Goal: Task Accomplishment & Management: Complete application form

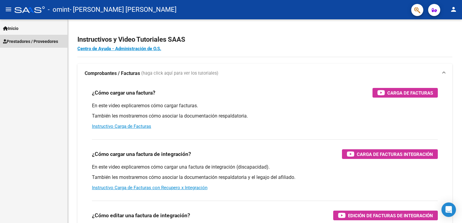
click at [35, 44] on link "Prestadores / Proveedores" at bounding box center [33, 41] width 67 height 13
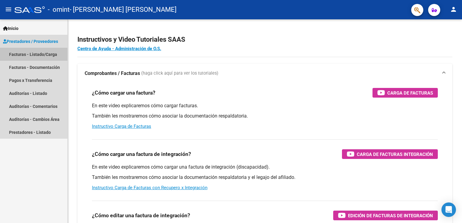
click at [39, 54] on link "Facturas - Listado/Carga" at bounding box center [33, 54] width 67 height 13
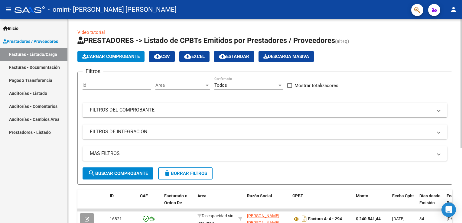
click at [118, 57] on span "Cargar Comprobante" at bounding box center [110, 56] width 57 height 5
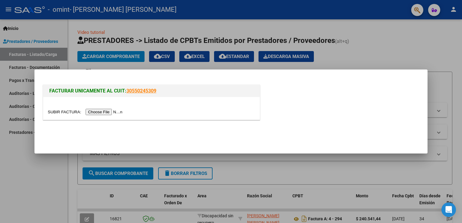
click at [99, 110] on input "file" at bounding box center [86, 112] width 76 height 6
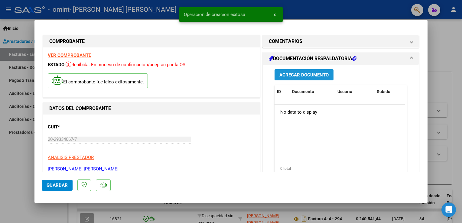
click at [302, 75] on span "Agregar Documento" at bounding box center [303, 74] width 49 height 5
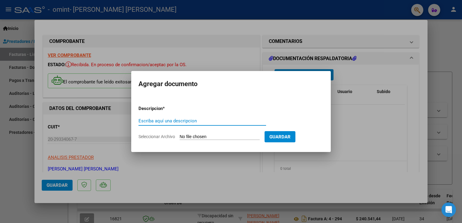
click at [144, 123] on input "Escriba aquí una descripcion" at bounding box center [202, 120] width 128 height 5
click at [204, 123] on input "Escriba aquí una descripcion" at bounding box center [202, 120] width 128 height 5
click at [195, 136] on input "Seleccionar Archivo" at bounding box center [220, 137] width 80 height 6
click at [176, 122] on input "Escriba aquí una descripcion" at bounding box center [202, 120] width 128 height 5
click at [195, 137] on input "Seleccionar Archivo" at bounding box center [220, 137] width 80 height 6
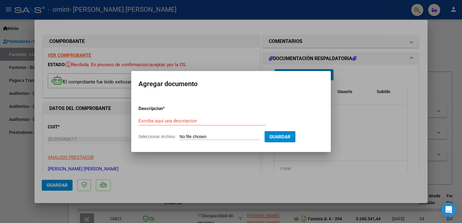
type input "C:\fakepath\ASISTENCIAS DE MIA BARRIONUEVO DE AGOSTO.pdf"
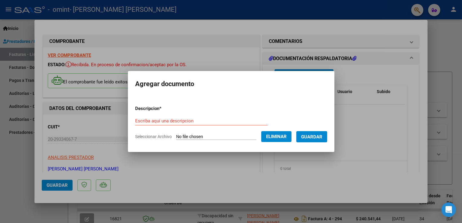
click at [322, 138] on span "Guardar" at bounding box center [311, 136] width 21 height 5
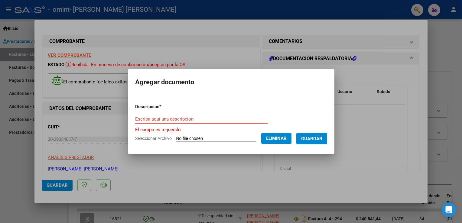
click at [142, 119] on input "Escriba aquí una descripcion" at bounding box center [201, 118] width 132 height 5
click at [140, 121] on input "Escriba aquí una descripcion" at bounding box center [201, 118] width 132 height 5
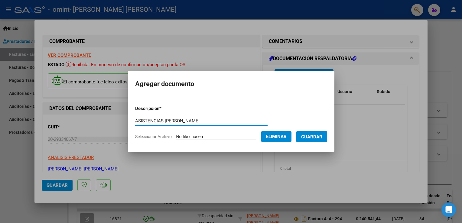
type input "ASISTENCIAS DE AGOSTON"
click at [317, 132] on button "Guardar" at bounding box center [311, 136] width 31 height 11
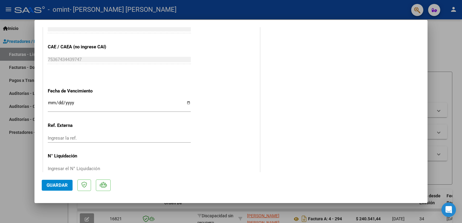
scroll to position [333, 0]
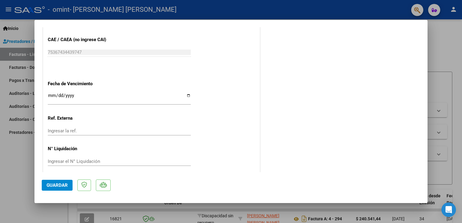
click at [49, 95] on input "Ingresar la fecha" at bounding box center [119, 98] width 143 height 10
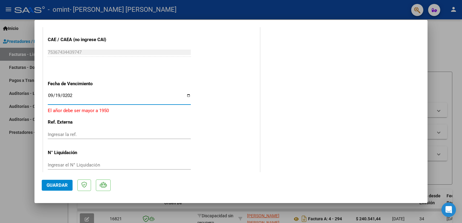
type input "2025-09-19"
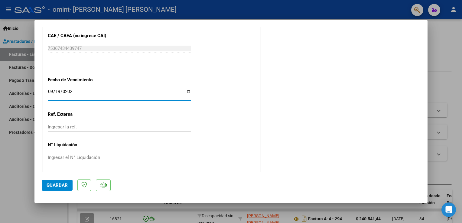
scroll to position [337, 0]
click at [59, 188] on span "Guardar" at bounding box center [57, 185] width 21 height 5
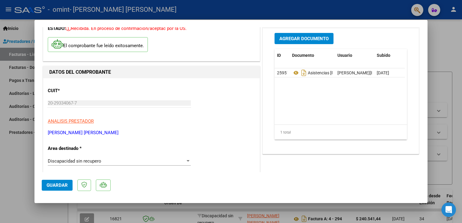
scroll to position [91, 0]
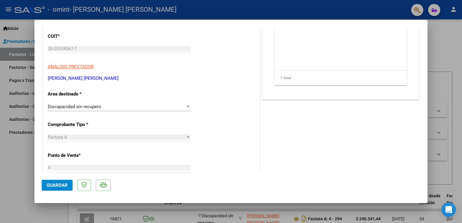
click at [3, 93] on div at bounding box center [231, 111] width 462 height 223
type input "$ 0,00"
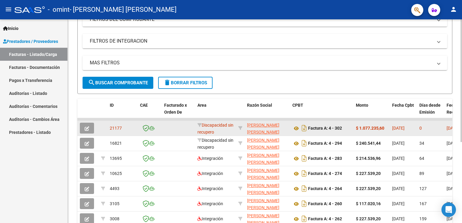
drag, startPoint x: 428, startPoint y: 128, endPoint x: 364, endPoint y: 127, distance: 64.7
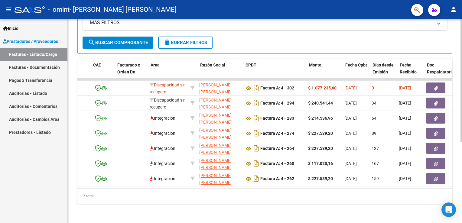
scroll to position [0, 46]
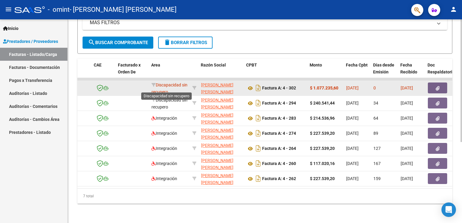
click at [156, 85] on span "Discapacidad sin recupero" at bounding box center [169, 89] width 36 height 12
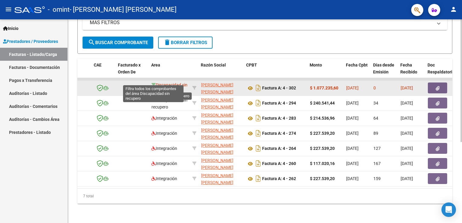
click at [153, 83] on icon at bounding box center [153, 85] width 4 height 4
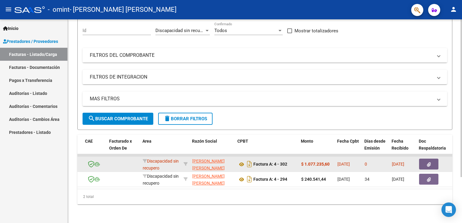
scroll to position [59, 0]
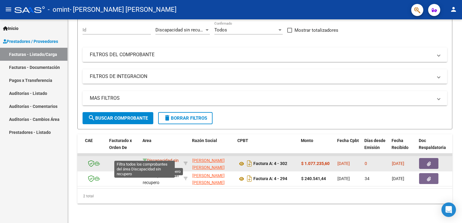
click at [144, 158] on icon at bounding box center [145, 160] width 4 height 4
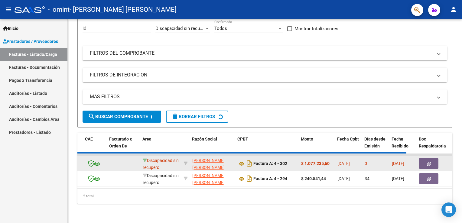
click at [144, 158] on icon at bounding box center [145, 160] width 4 height 4
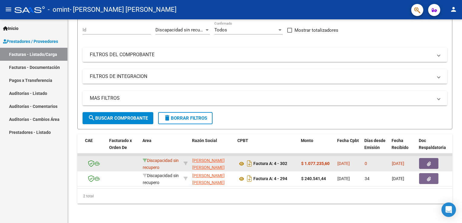
click at [144, 158] on icon at bounding box center [145, 160] width 4 height 4
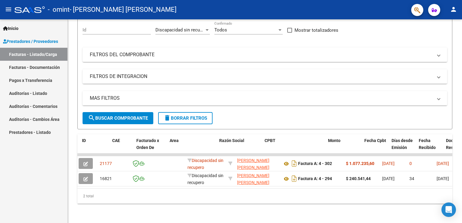
scroll to position [0, 0]
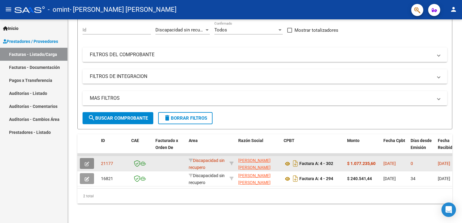
click at [87, 162] on icon "button" at bounding box center [87, 164] width 5 height 5
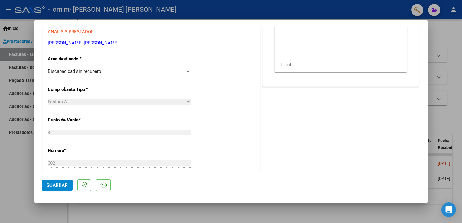
scroll to position [73, 0]
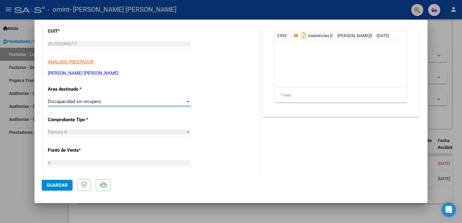
click at [106, 102] on div "Discapacidad sin recupero" at bounding box center [117, 101] width 138 height 5
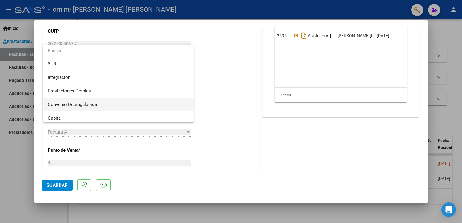
scroll to position [0, 0]
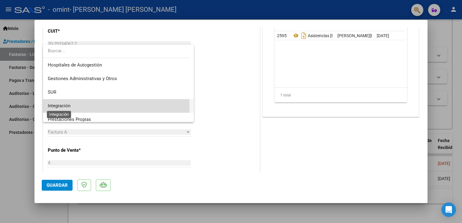
click at [67, 107] on span "Integración" at bounding box center [59, 105] width 23 height 5
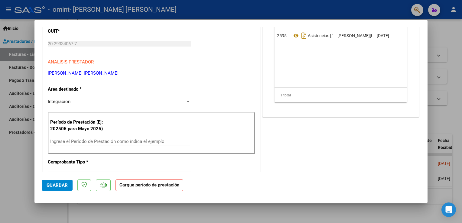
click at [75, 137] on div "Ingrese el Período de Prestación como indica el ejemplo" at bounding box center [120, 141] width 140 height 9
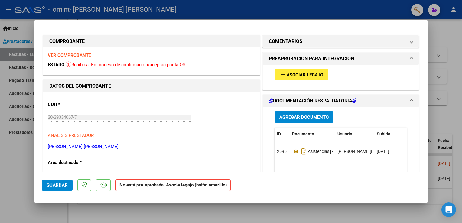
type input "202508"
click at [296, 73] on span "Asociar Legajo" at bounding box center [305, 74] width 37 height 5
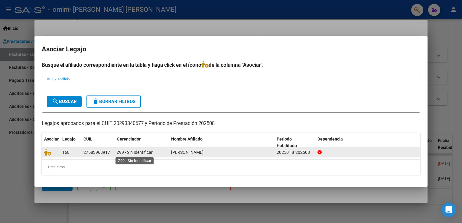
click at [148, 153] on span "Z99 - Sin Identificar" at bounding box center [135, 152] width 36 height 5
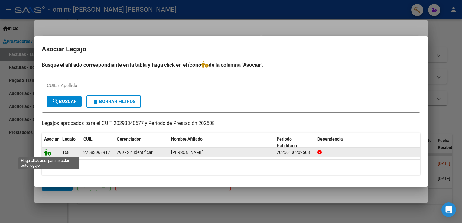
click at [48, 151] on icon at bounding box center [47, 152] width 7 height 7
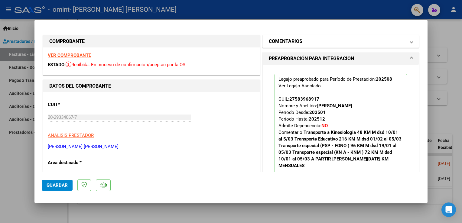
click at [331, 39] on mat-panel-title "COMENTARIOS" at bounding box center [337, 41] width 137 height 7
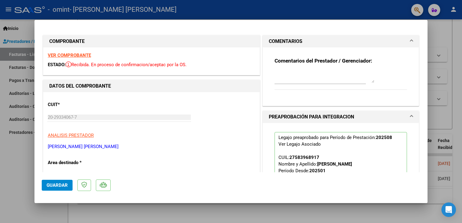
click at [288, 82] on textarea at bounding box center [325, 77] width 100 height 12
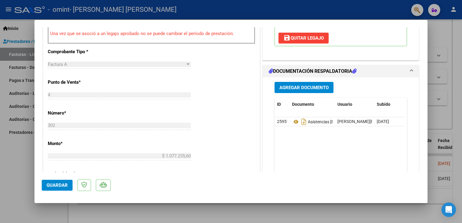
scroll to position [181, 0]
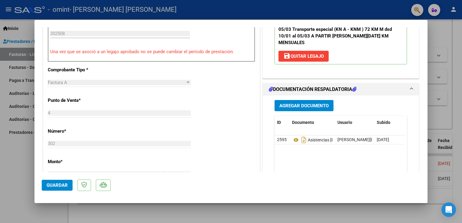
type textarea "LA AUTORIZACION DEBERIA SER POR 1988.4 KMS YA QUE ME DI CUENTA QUE UDS. TOMAN P…"
click at [50, 186] on span "Guardar" at bounding box center [57, 185] width 21 height 5
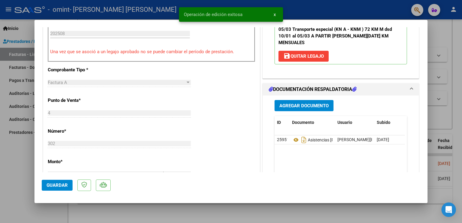
click at [274, 15] on span "x" at bounding box center [275, 14] width 2 height 5
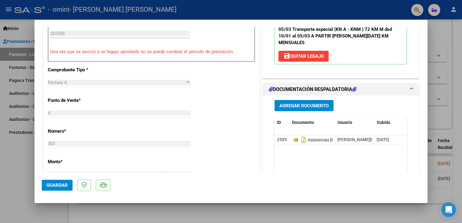
click at [13, 69] on div at bounding box center [231, 111] width 462 height 223
type input "$ 0,00"
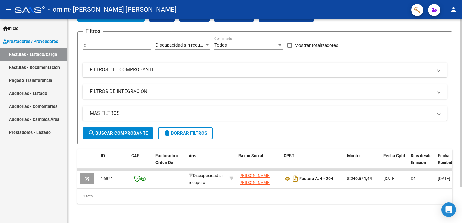
scroll to position [44, 0]
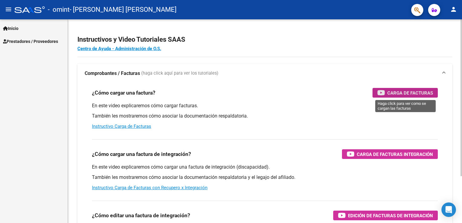
click at [406, 92] on span "Carga de Facturas" at bounding box center [410, 93] width 46 height 8
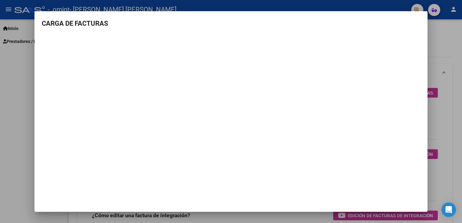
click at [217, 186] on mat-dialog-container "CARGA DE FACTURAS" at bounding box center [230, 111] width 393 height 201
click at [9, 89] on div at bounding box center [231, 111] width 462 height 223
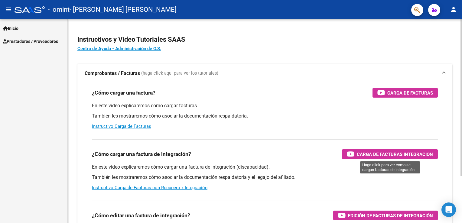
click at [395, 153] on span "Carga de Facturas Integración" at bounding box center [395, 155] width 76 height 8
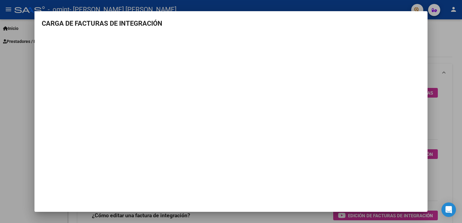
drag, startPoint x: 437, startPoint y: 65, endPoint x: 378, endPoint y: 6, distance: 83.4
click at [437, 65] on div at bounding box center [231, 111] width 462 height 223
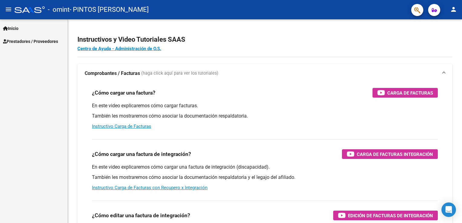
click at [30, 39] on span "Prestadores / Proveedores" at bounding box center [30, 41] width 55 height 7
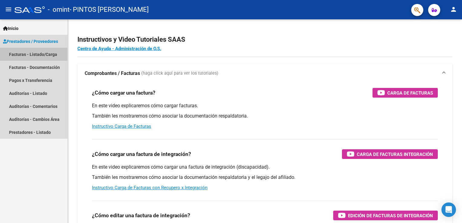
click at [26, 52] on link "Facturas - Listado/Carga" at bounding box center [33, 54] width 67 height 13
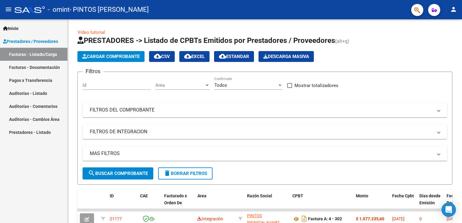
click at [45, 41] on span "Prestadores / Proveedores" at bounding box center [30, 41] width 55 height 7
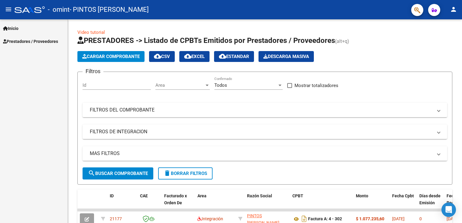
click at [45, 41] on span "Prestadores / Proveedores" at bounding box center [30, 41] width 55 height 7
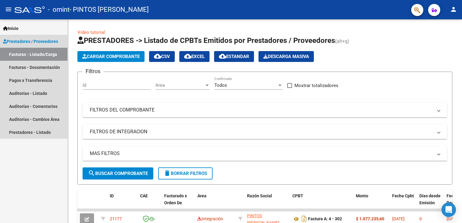
click at [40, 54] on link "Facturas - Listado/Carga" at bounding box center [33, 54] width 67 height 13
